Goal: Task Accomplishment & Management: Complete application form

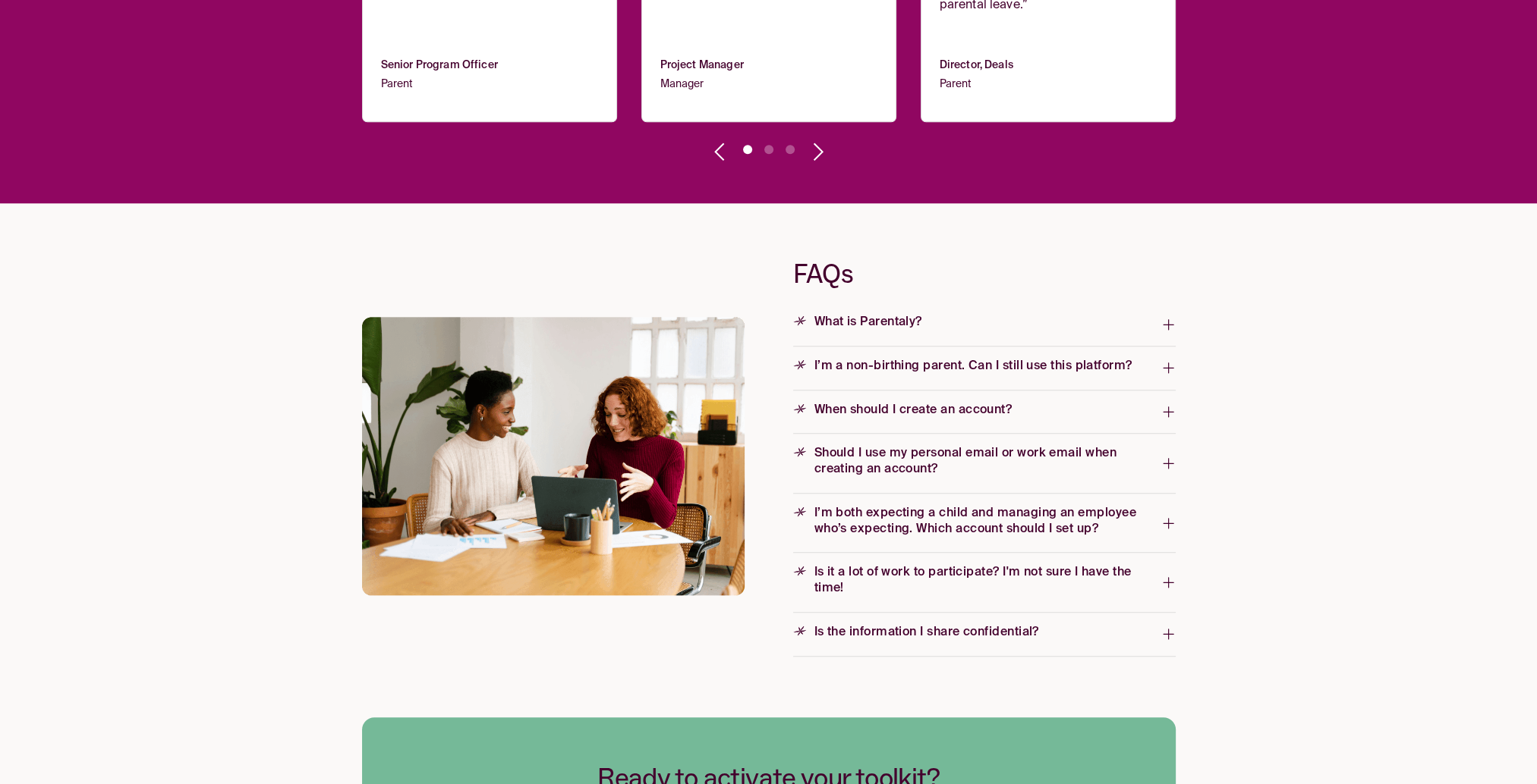
scroll to position [2276, 0]
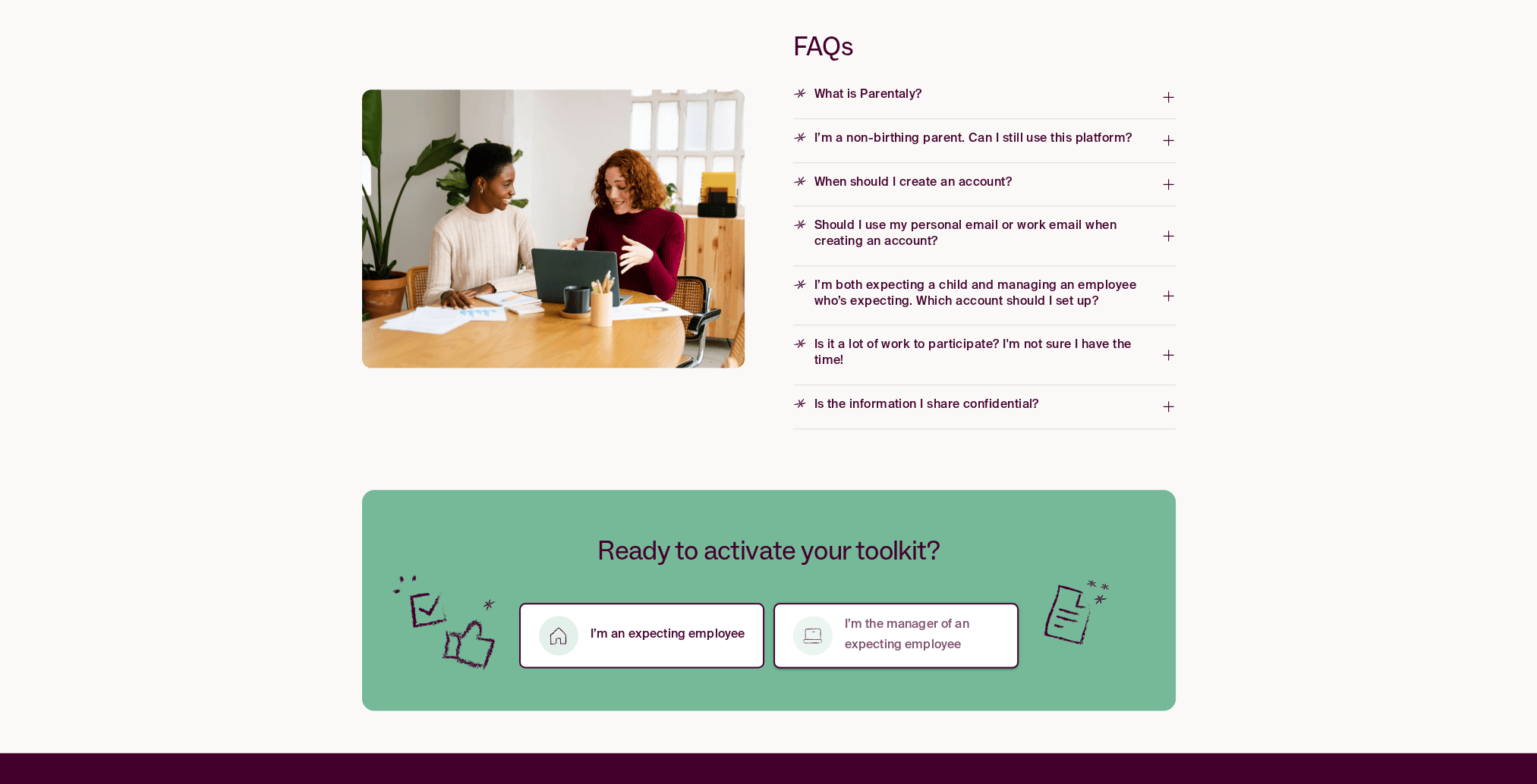
click at [890, 634] on p "I’m the manager of an expecting employee" at bounding box center [923, 635] width 156 height 41
